Goal: Task Accomplishment & Management: Use online tool/utility

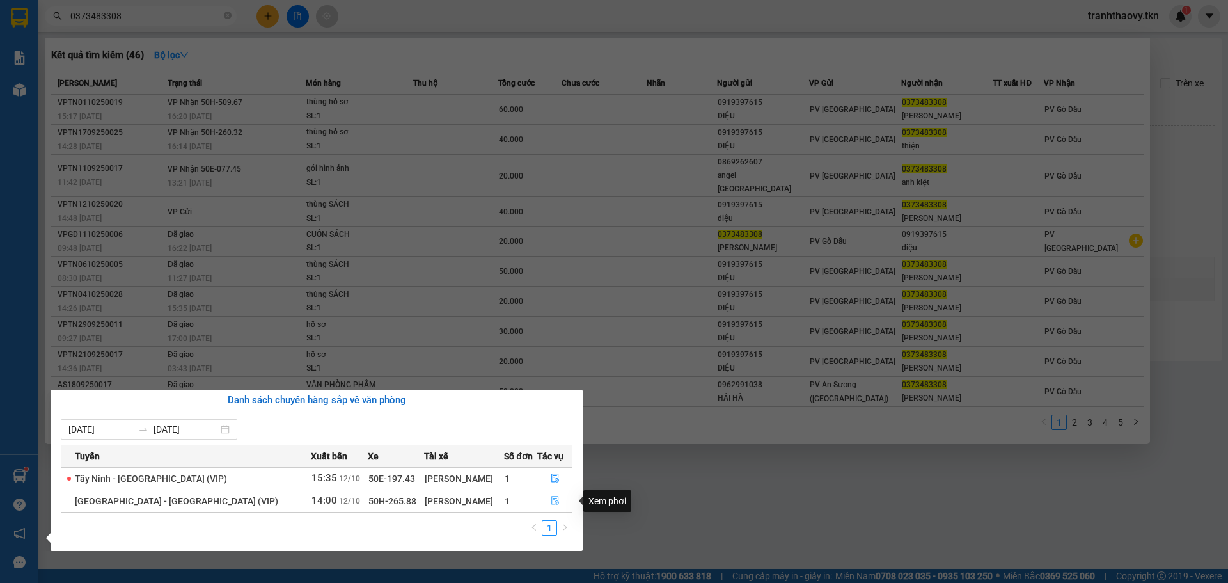
click at [551, 500] on icon "file-done" at bounding box center [555, 500] width 9 height 9
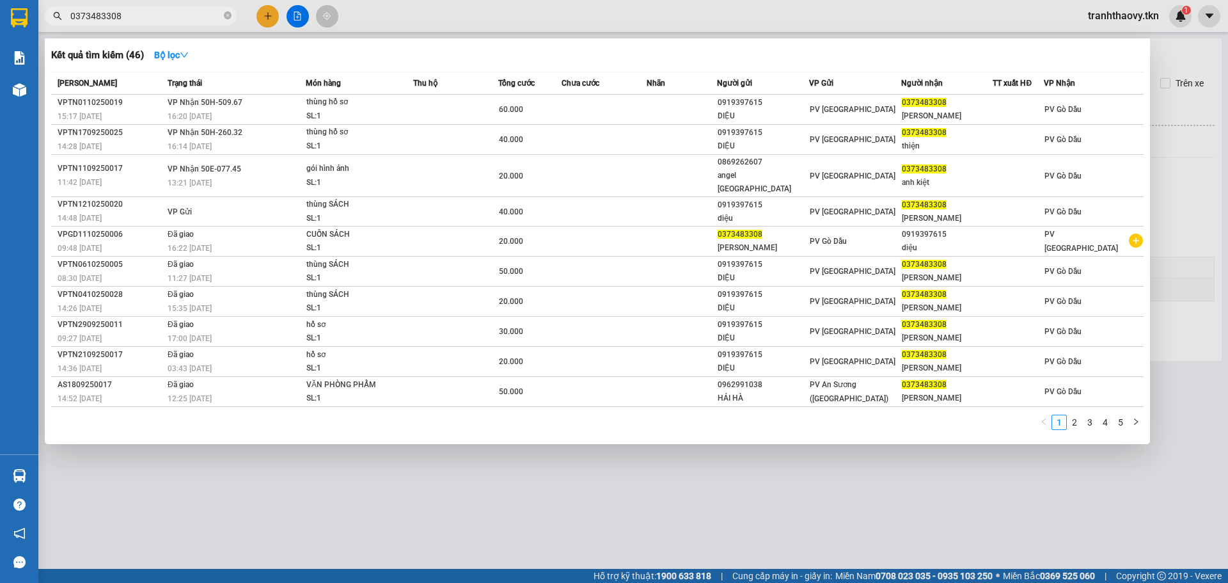
click at [200, 497] on div at bounding box center [614, 291] width 1228 height 583
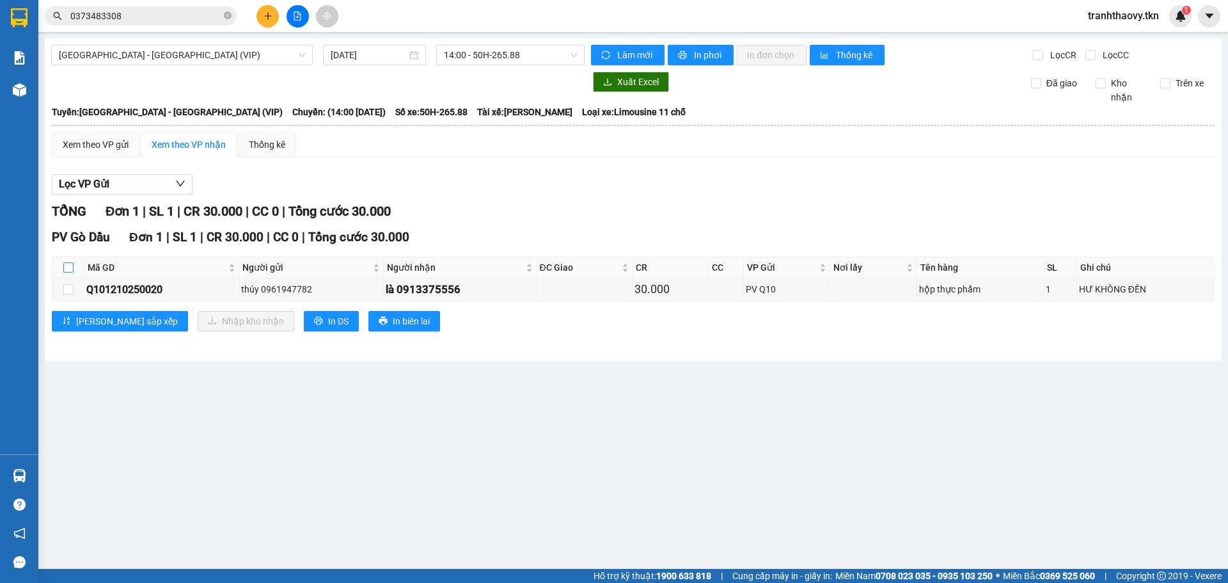
click at [67, 270] on input "checkbox" at bounding box center [68, 267] width 10 height 10
checkbox input "true"
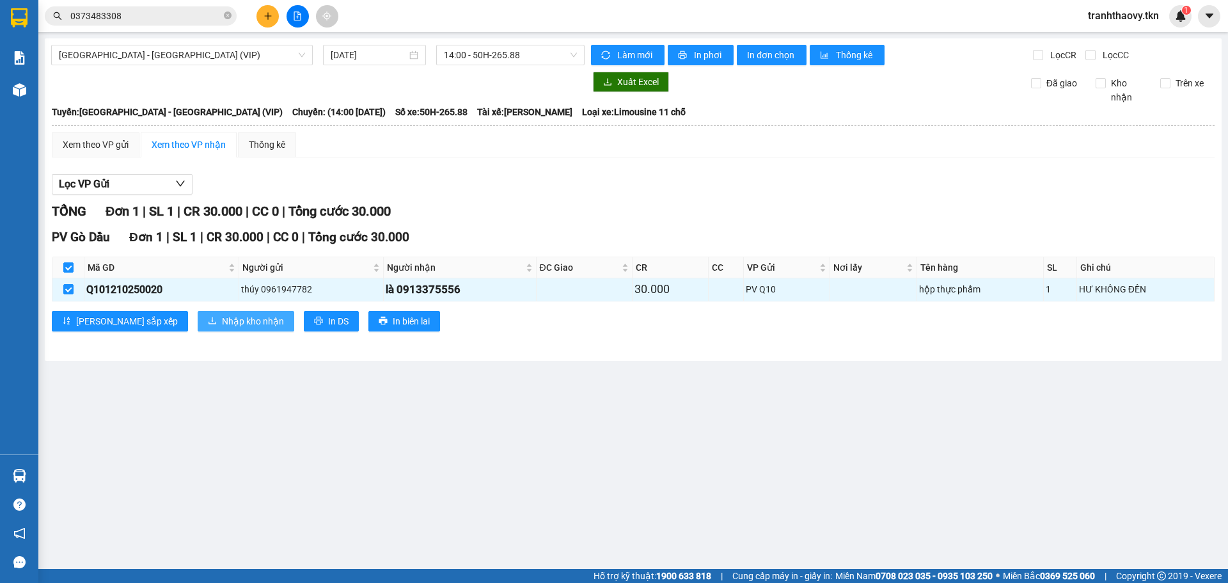
click at [198, 313] on button "Nhập kho nhận" at bounding box center [246, 321] width 97 height 20
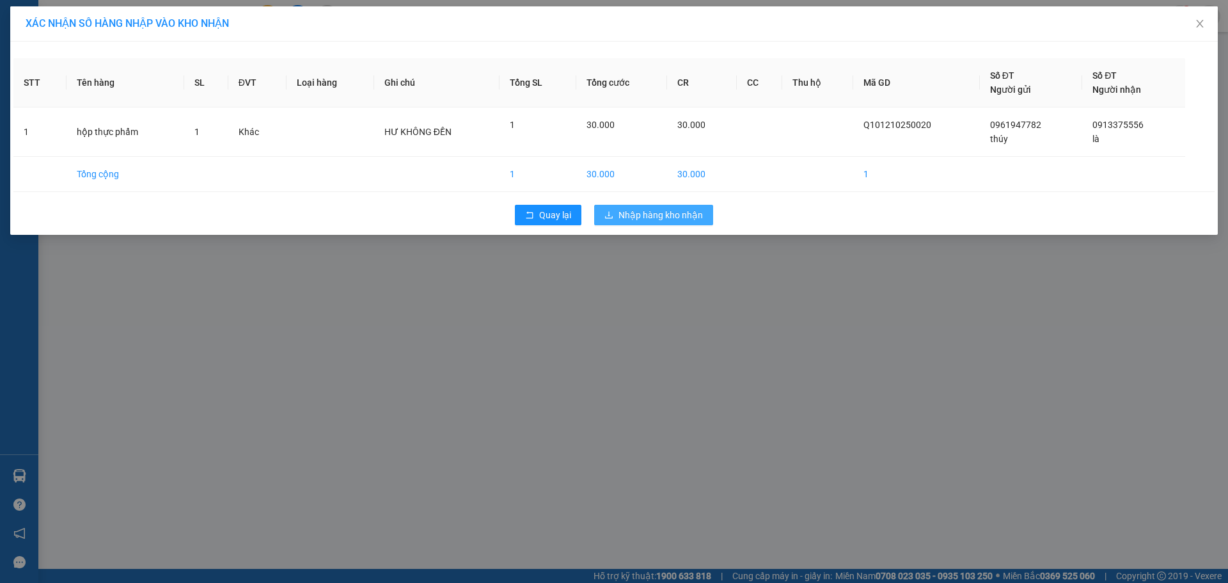
click at [654, 214] on span "Nhập hàng kho nhận" at bounding box center [661, 215] width 84 height 14
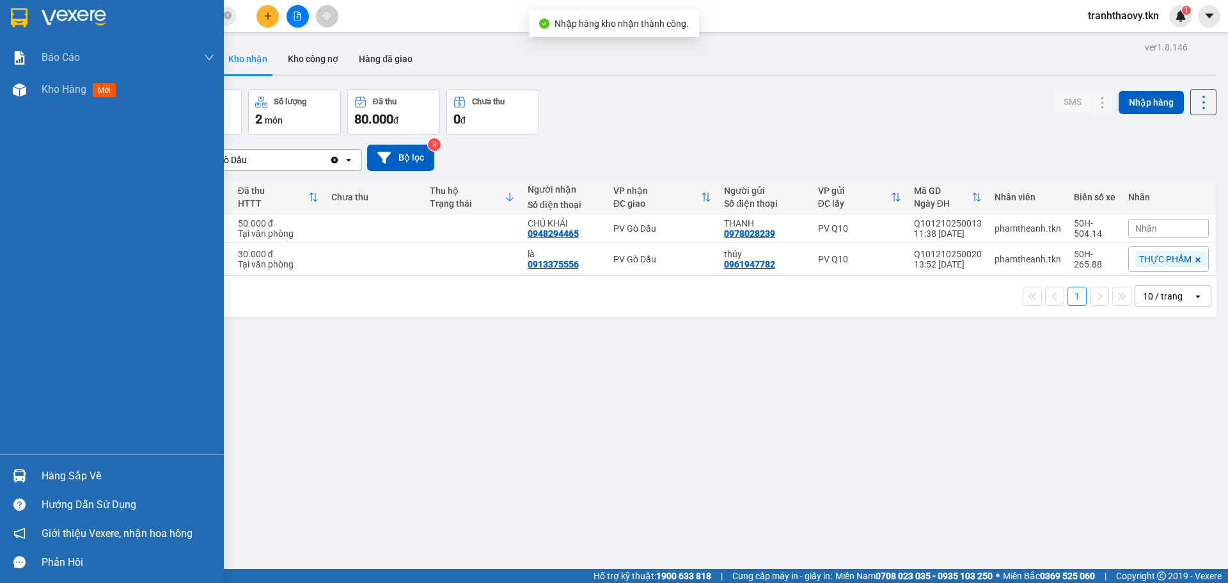
click at [72, 468] on div "Hàng sắp về" at bounding box center [128, 475] width 173 height 19
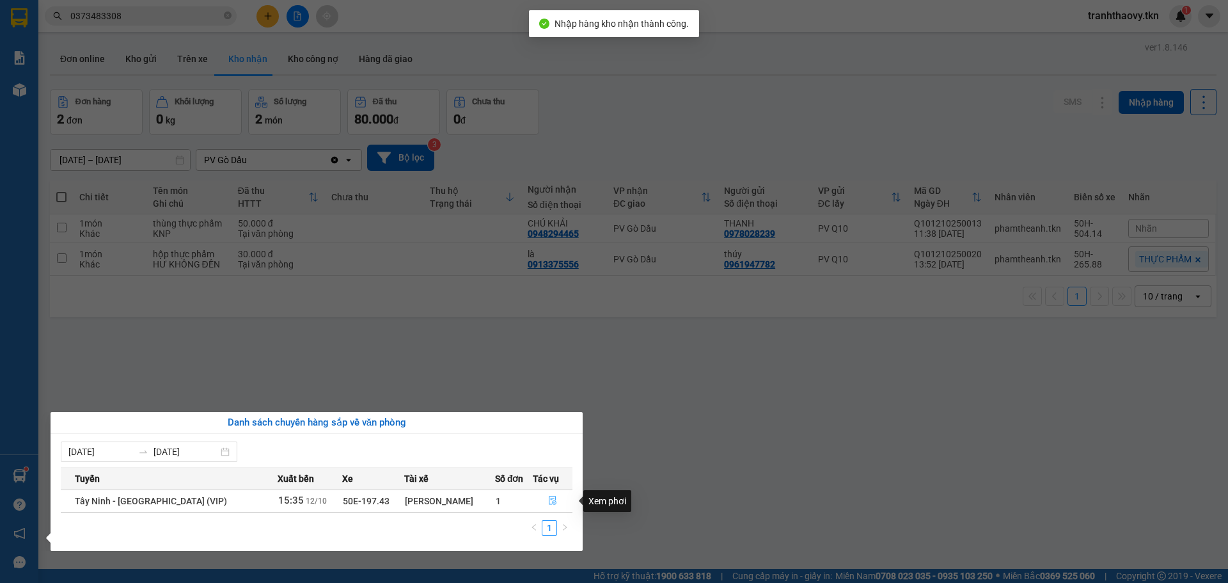
click at [548, 500] on icon "file-done" at bounding box center [552, 500] width 9 height 9
